Goal: Information Seeking & Learning: Learn about a topic

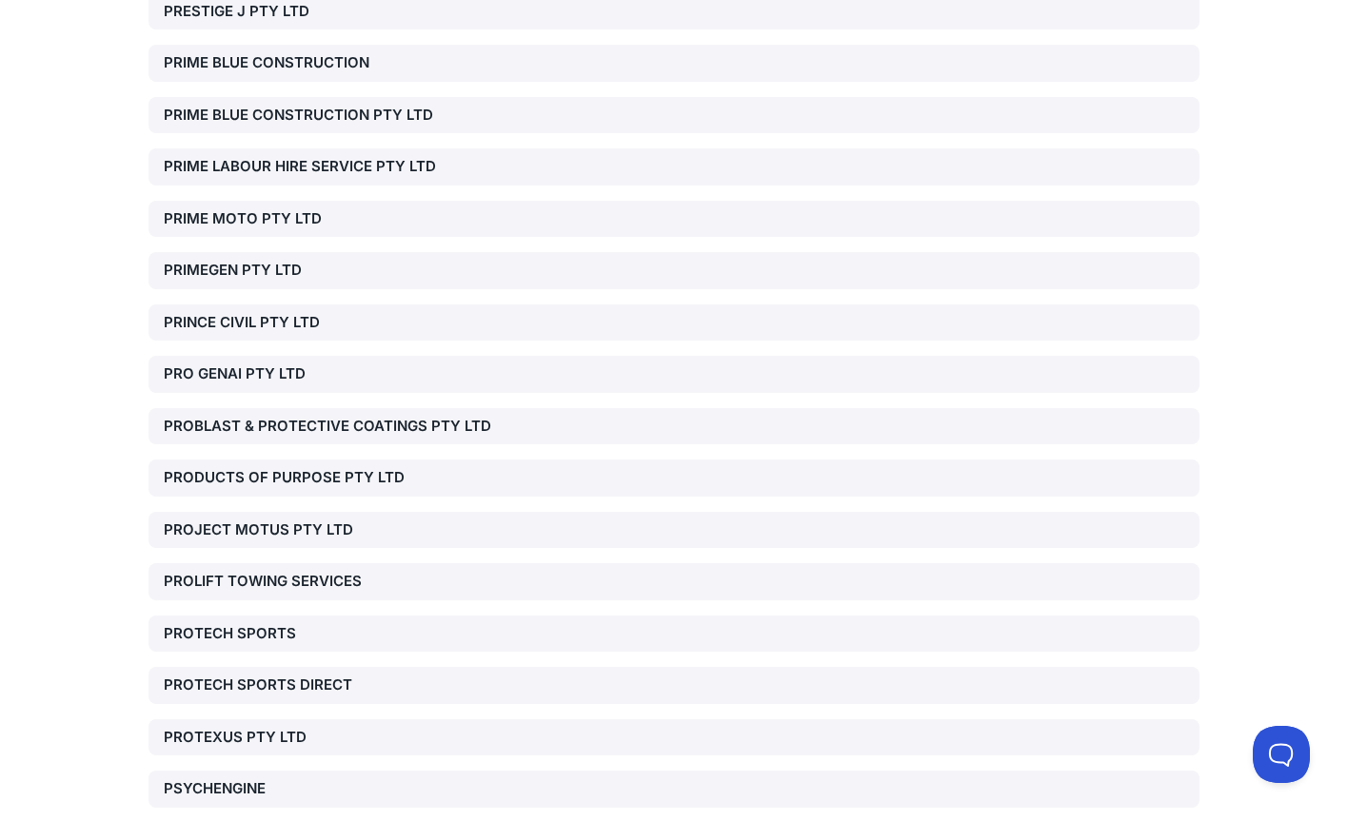
click at [303, 571] on div "PROLIFT TOWING SERVICES" at bounding box center [331, 582] width 335 height 22
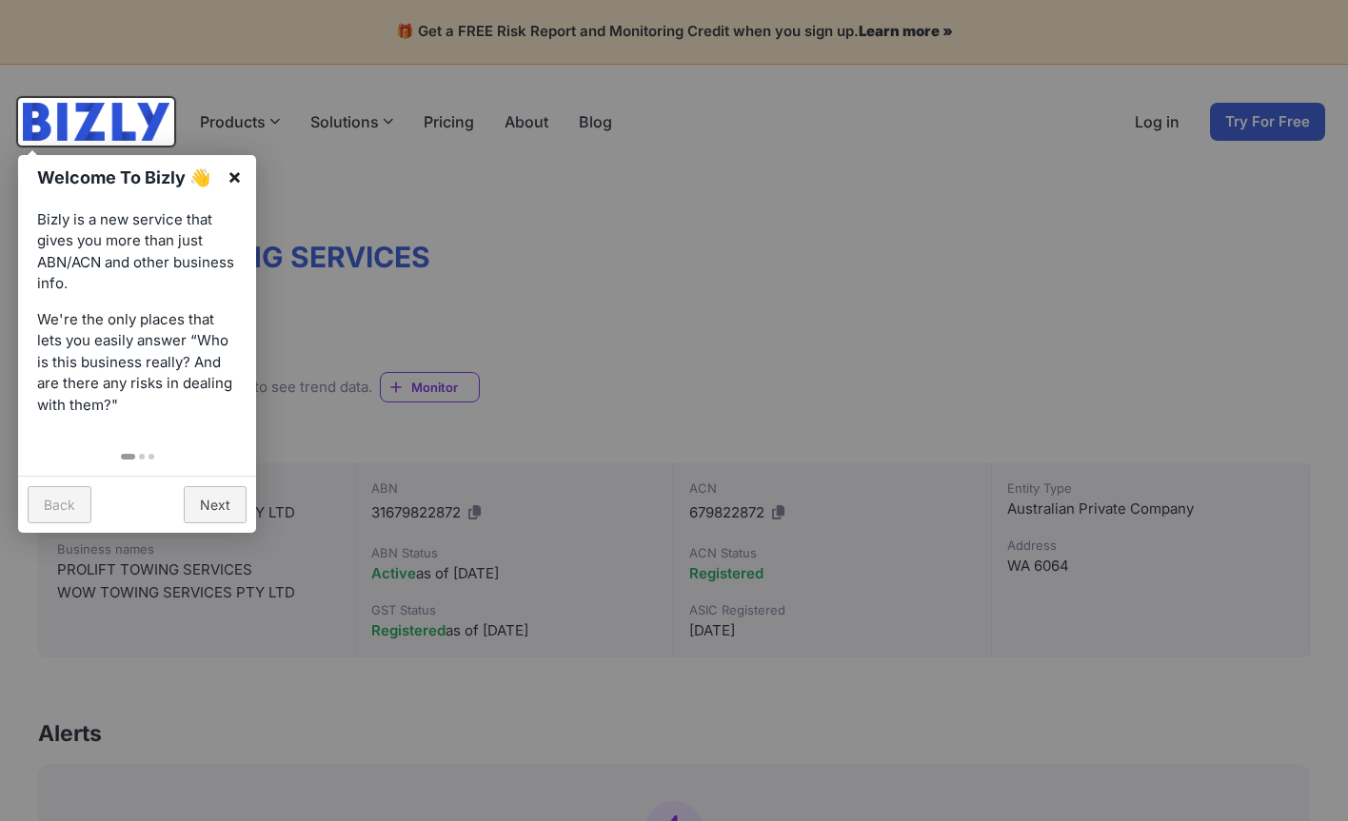
click at [230, 182] on link "×" at bounding box center [234, 176] width 43 height 43
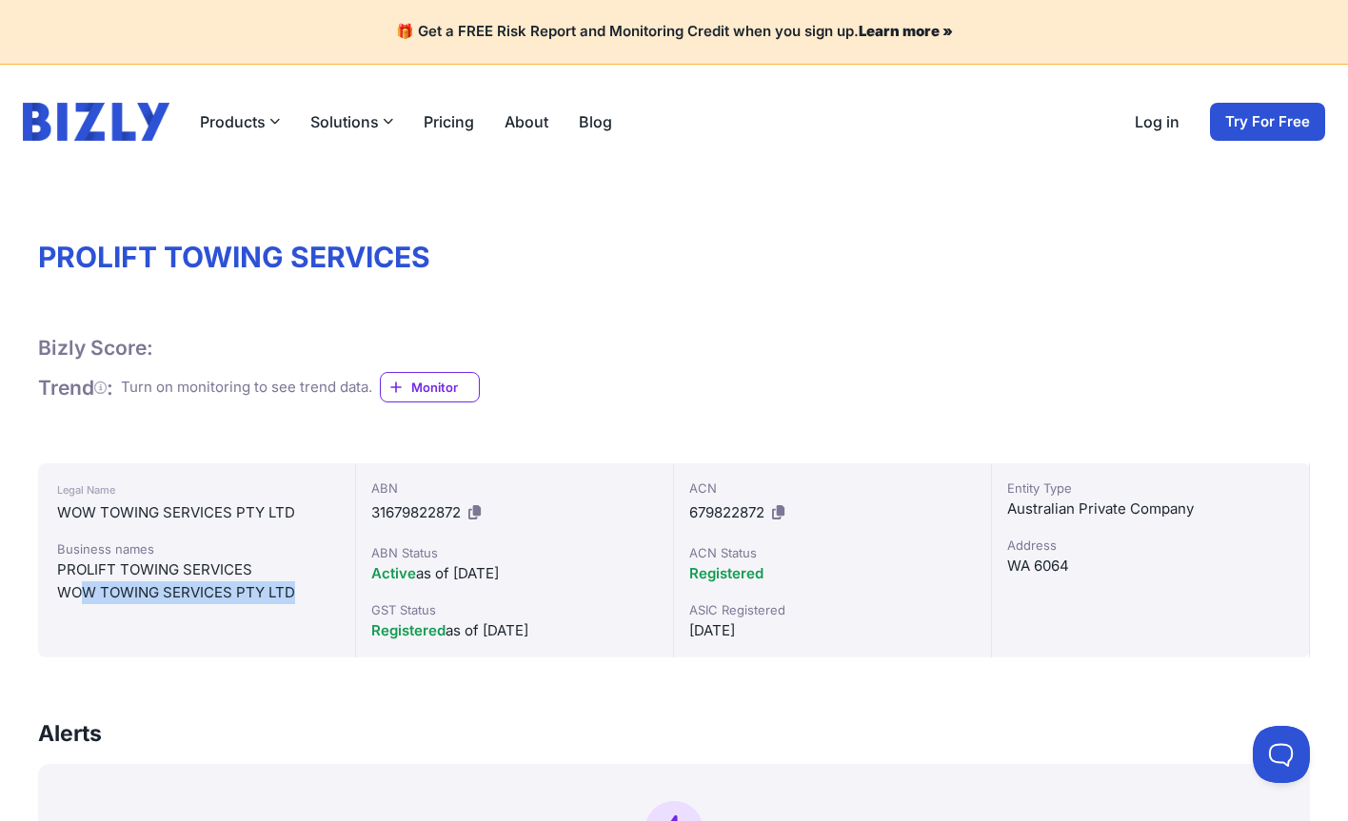
drag, startPoint x: 303, startPoint y: 597, endPoint x: 87, endPoint y: 600, distance: 216.1
click at [87, 600] on div "WOW TOWING SERVICES PTY LTD" at bounding box center [196, 593] width 279 height 23
drag, startPoint x: 61, startPoint y: 572, endPoint x: 249, endPoint y: 573, distance: 188.5
click at [249, 573] on div "PROLIFT TOWING SERVICES" at bounding box center [196, 570] width 279 height 23
copy div "PROLIFT TOWING SERVICES"
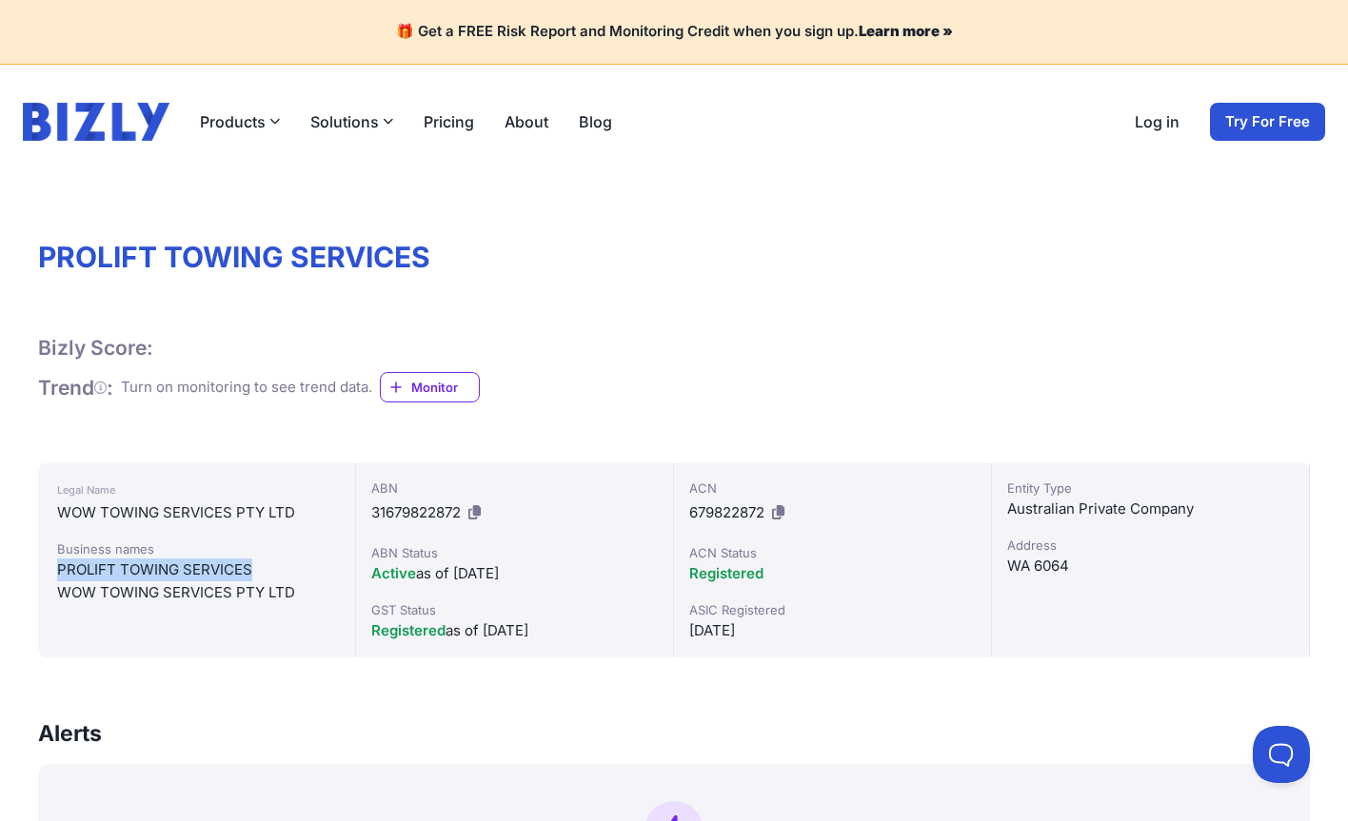
drag, startPoint x: 246, startPoint y: 570, endPoint x: 259, endPoint y: 576, distance: 14.5
click at [247, 570] on div "PROLIFT TOWING SERVICES" at bounding box center [196, 570] width 279 height 23
copy div "PROLIFT TOWING SERVICES"
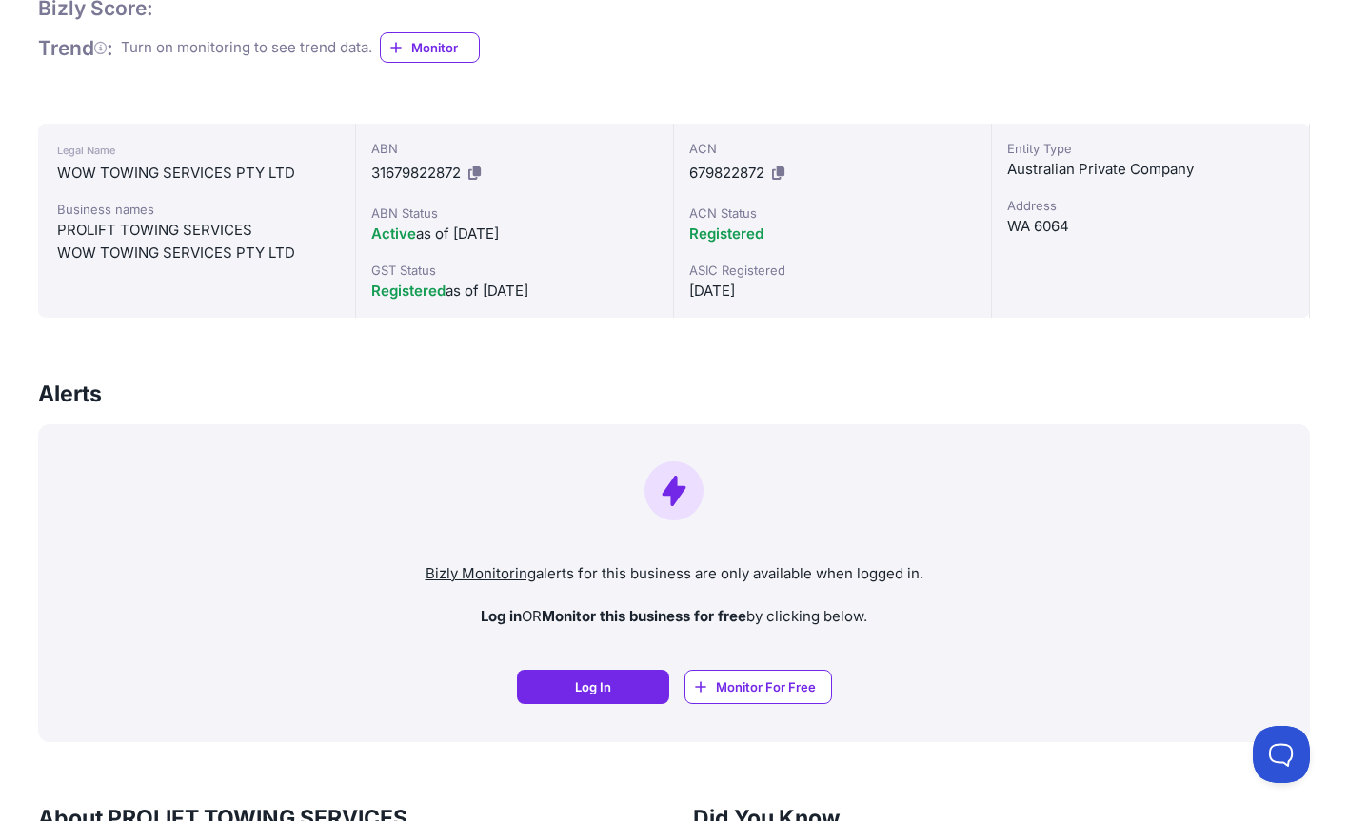
scroll to position [381, 0]
